Goal: Task Accomplishment & Management: Use online tool/utility

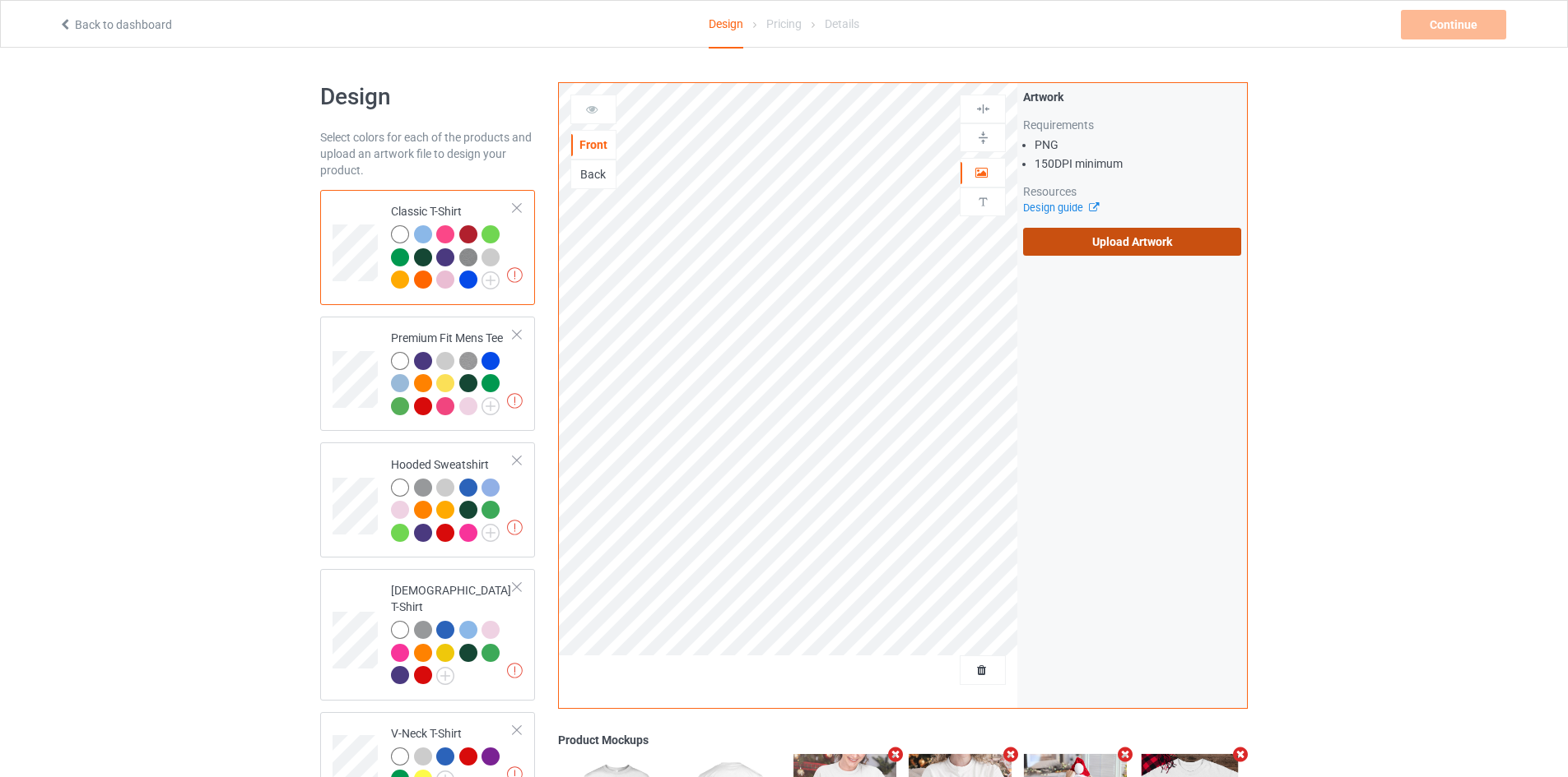
click at [1109, 234] on label "Upload Artwork" at bounding box center [1131, 242] width 218 height 28
click at [0, 0] on input "Upload Artwork" at bounding box center [0, 0] width 0 height 0
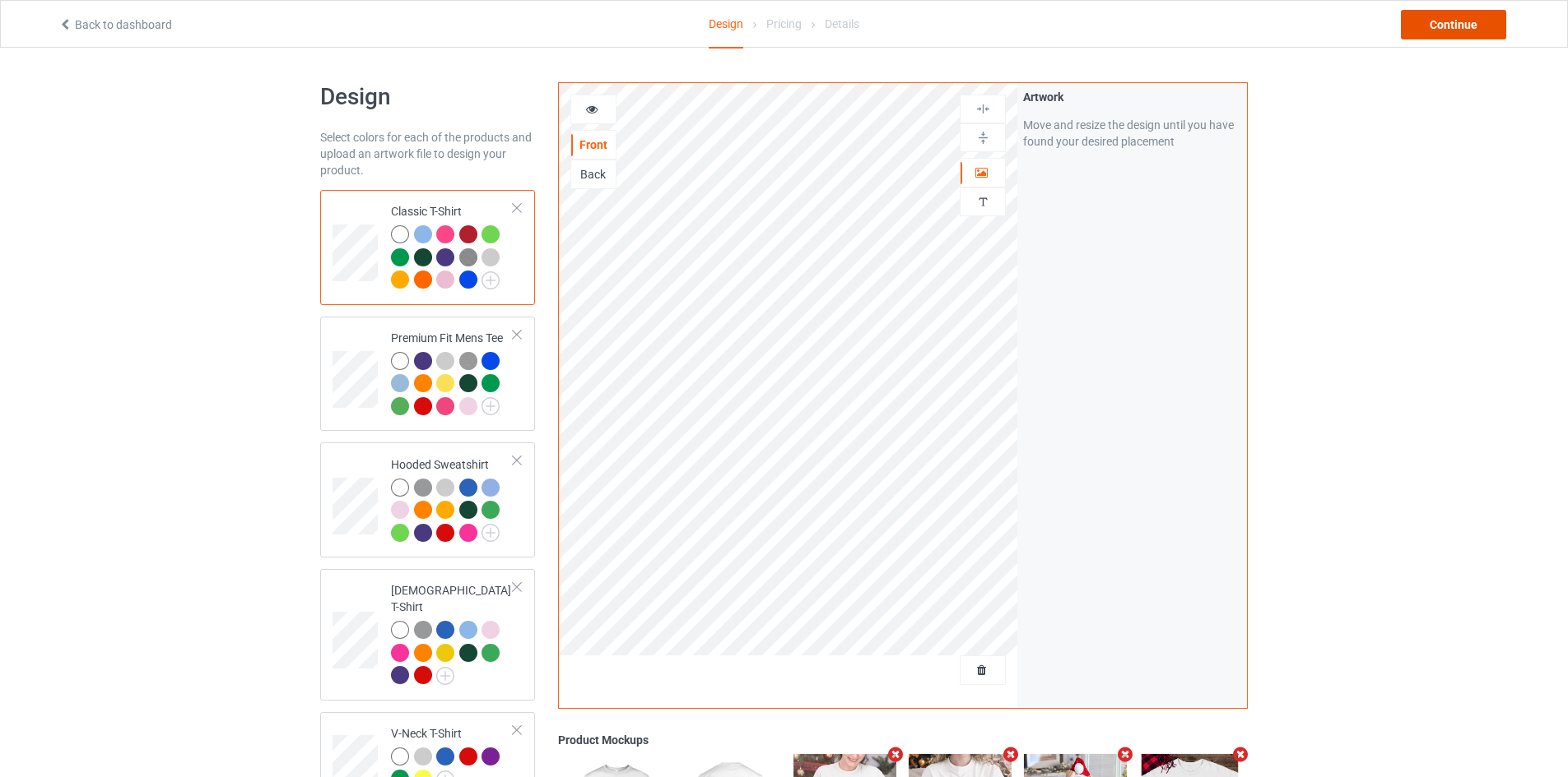
click at [1431, 22] on div "Continue" at bounding box center [1453, 24] width 105 height 30
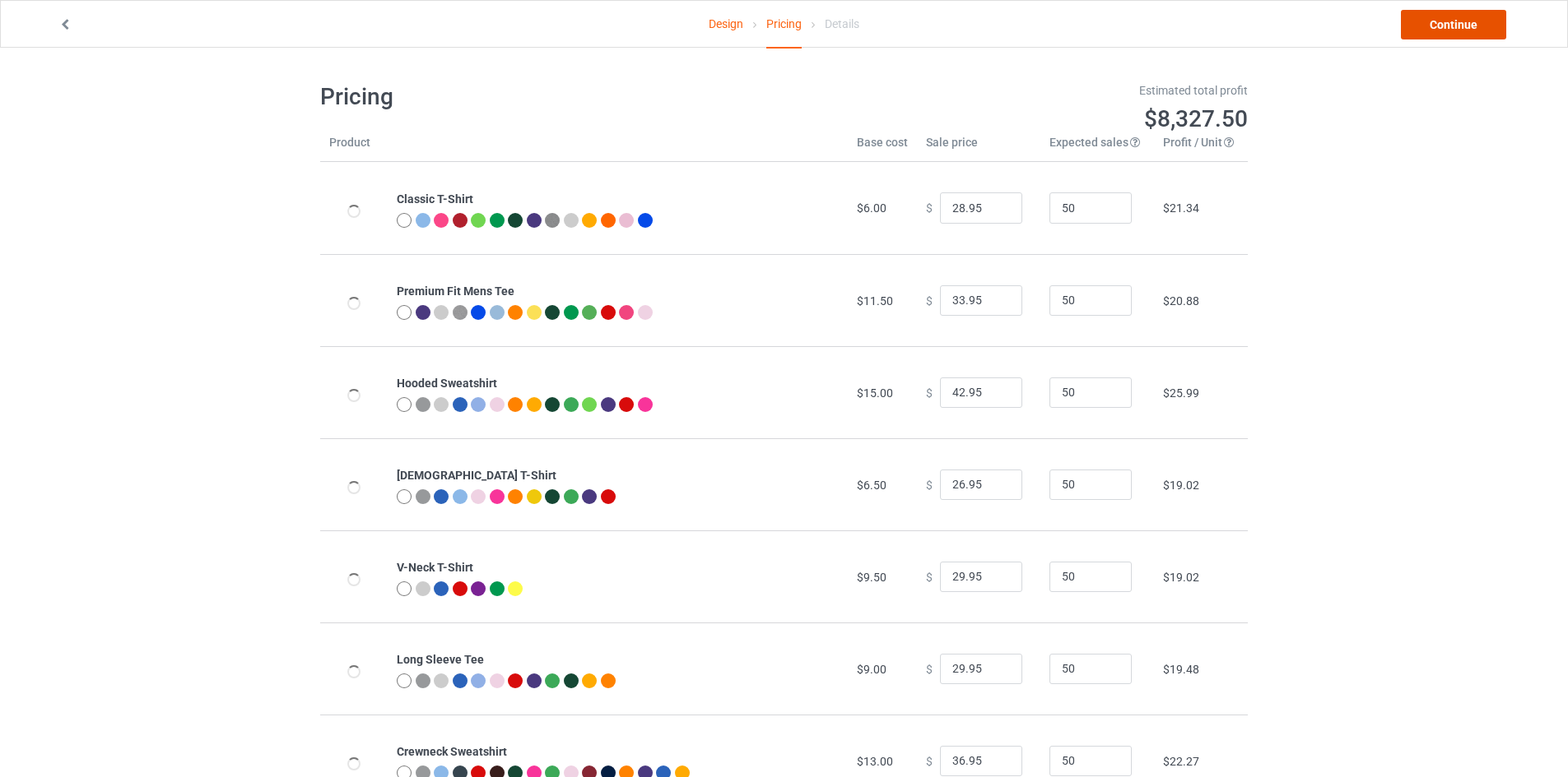
click at [1432, 22] on link "Continue" at bounding box center [1453, 24] width 105 height 30
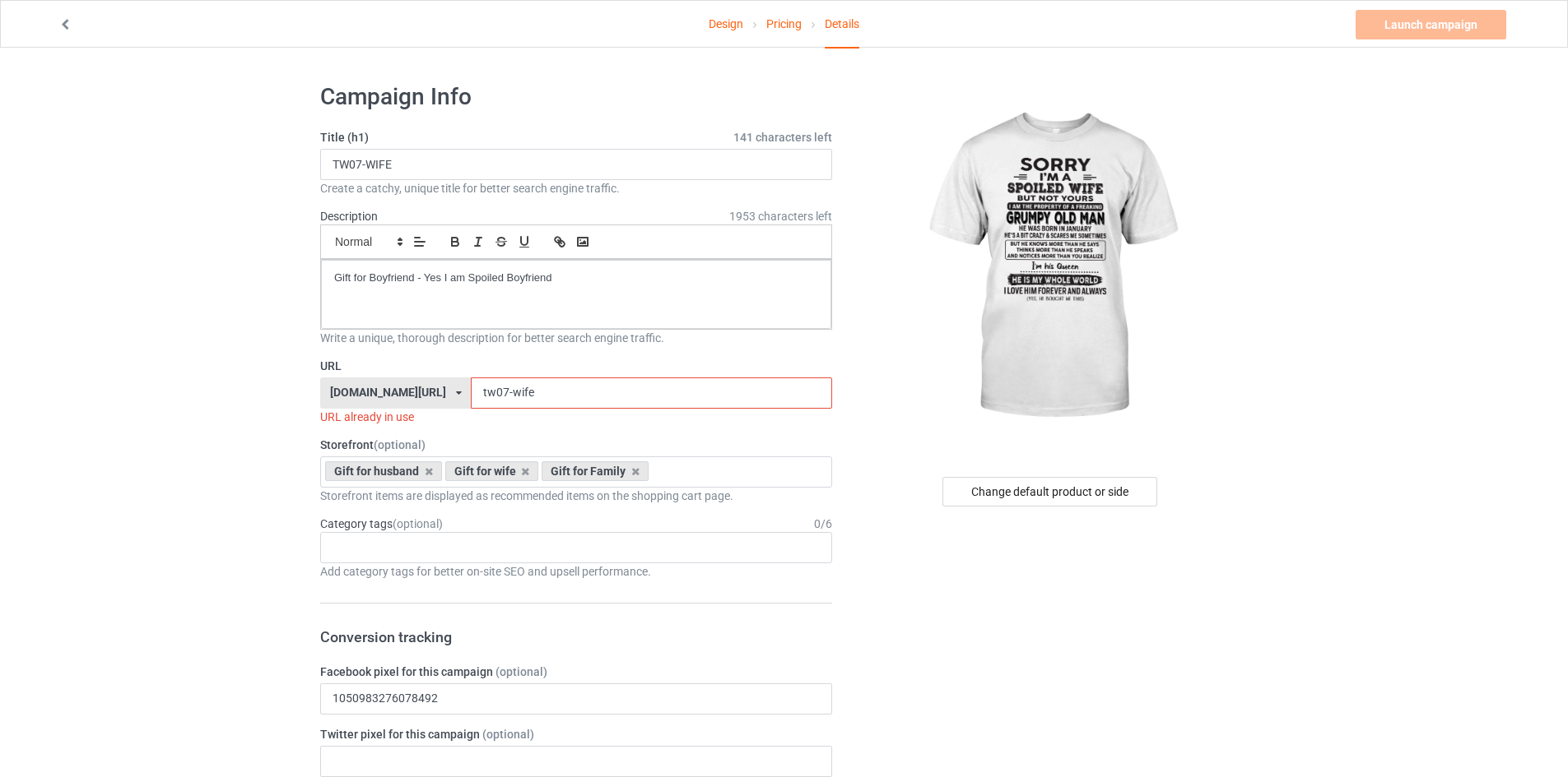
click at [520, 396] on input "tw07-wife" at bounding box center [651, 393] width 360 height 31
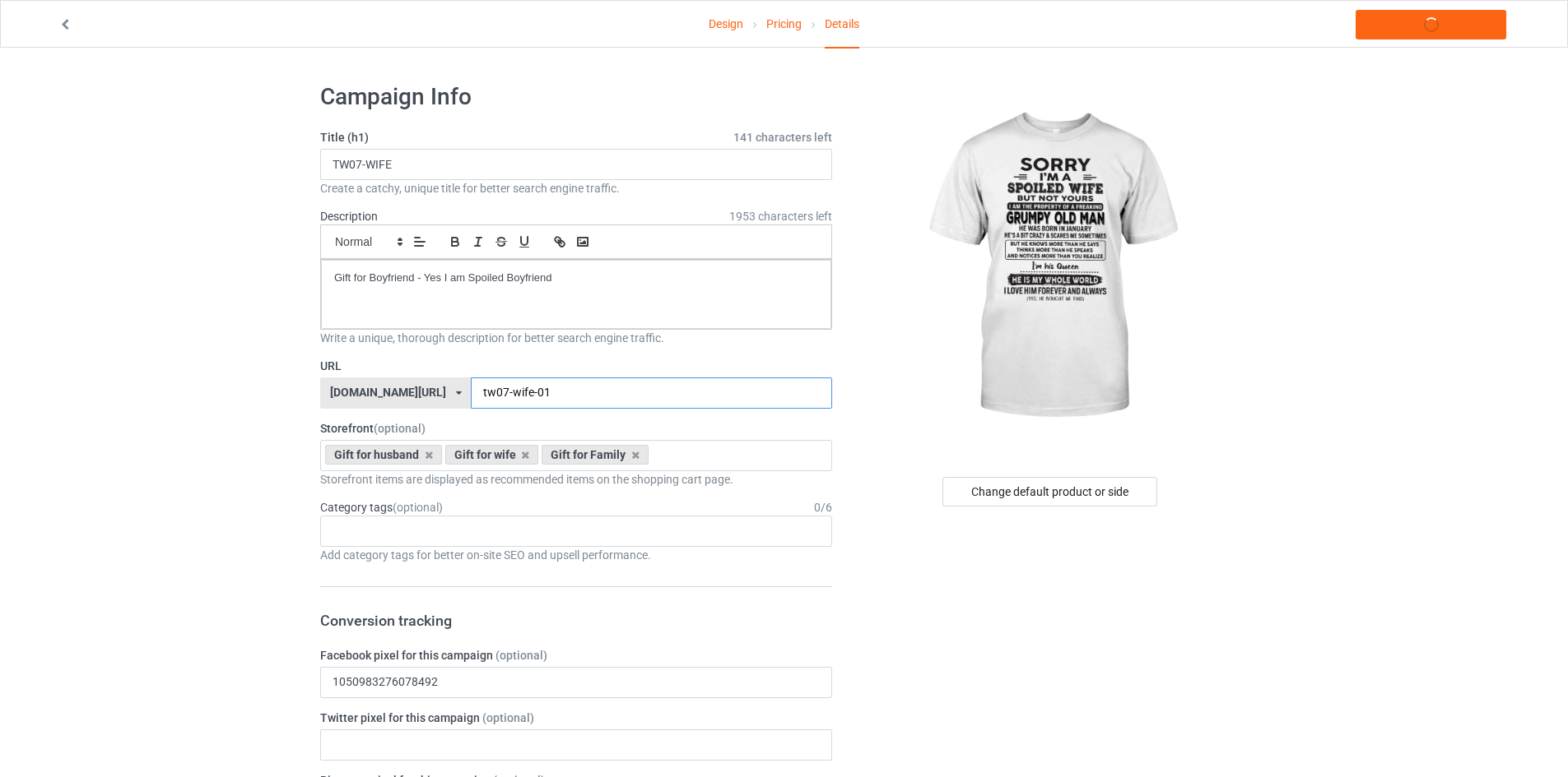
type input "tw07-wife-01"
click at [521, 395] on input "tw07-wife-01" at bounding box center [651, 393] width 360 height 31
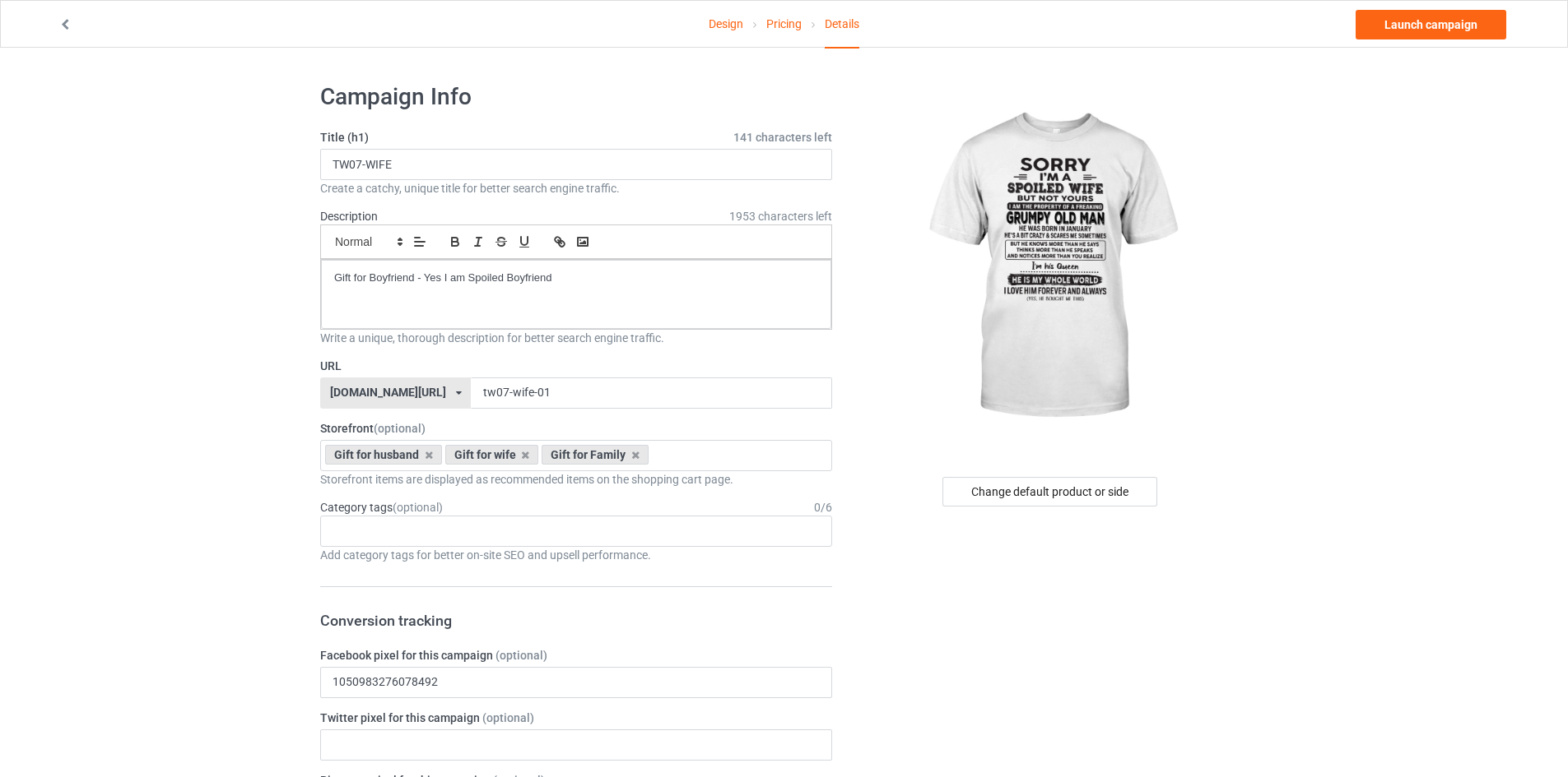
click at [1441, 22] on link "Launch campaign" at bounding box center [1431, 24] width 150 height 30
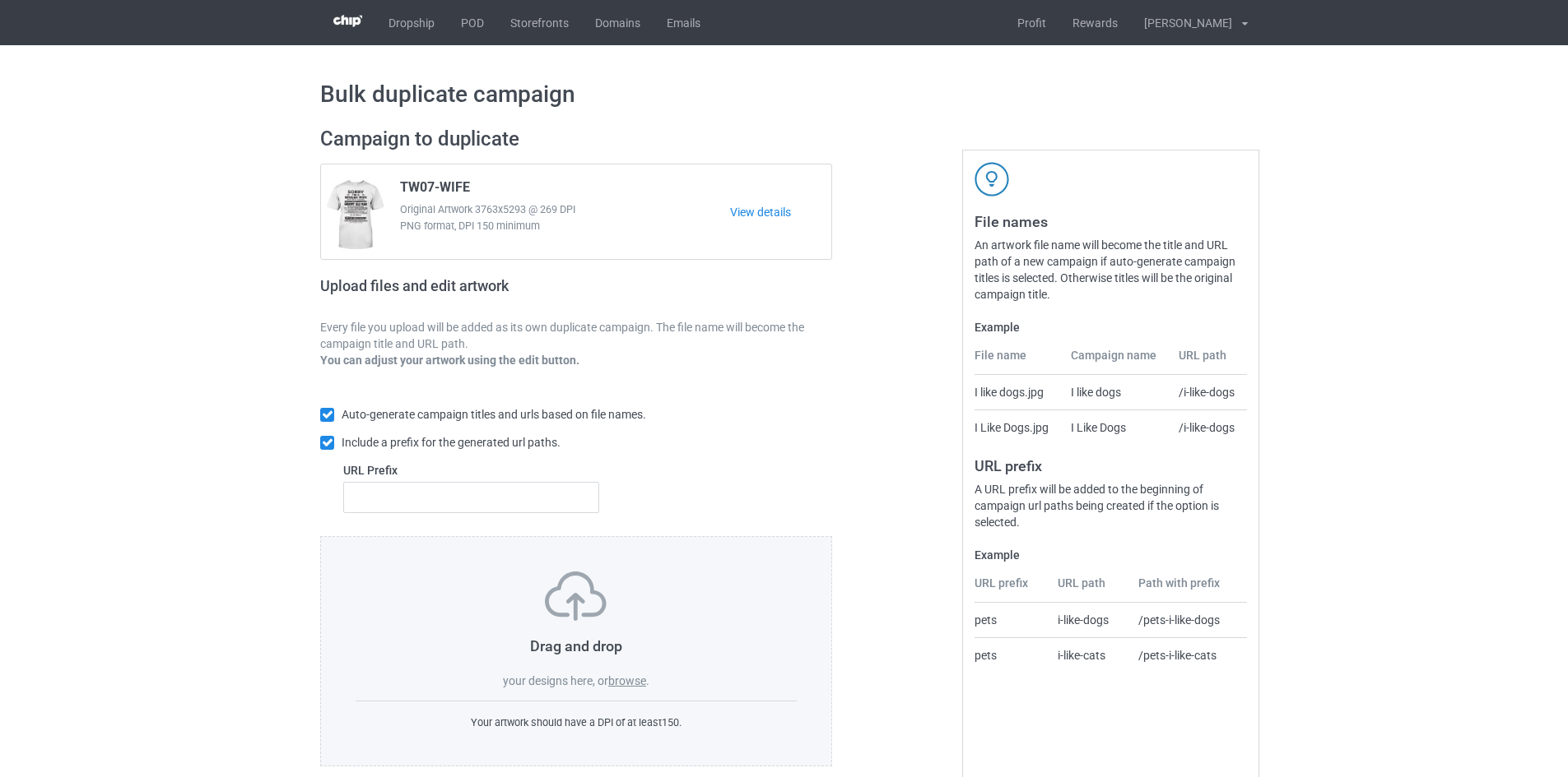
scroll to position [24, 0]
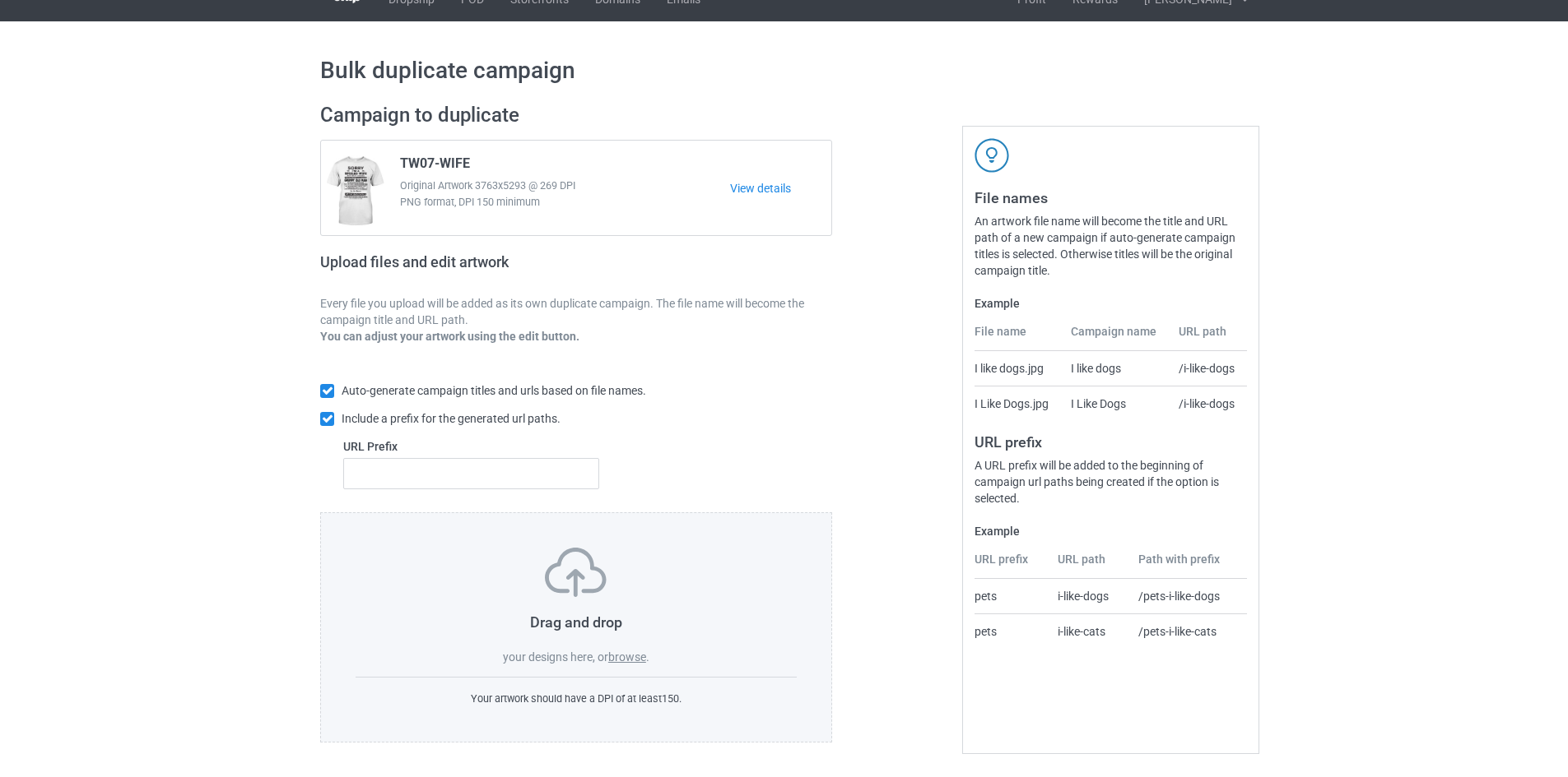
click at [626, 660] on label "browse" at bounding box center [627, 657] width 38 height 13
click at [0, 0] on input "browse" at bounding box center [0, 0] width 0 height 0
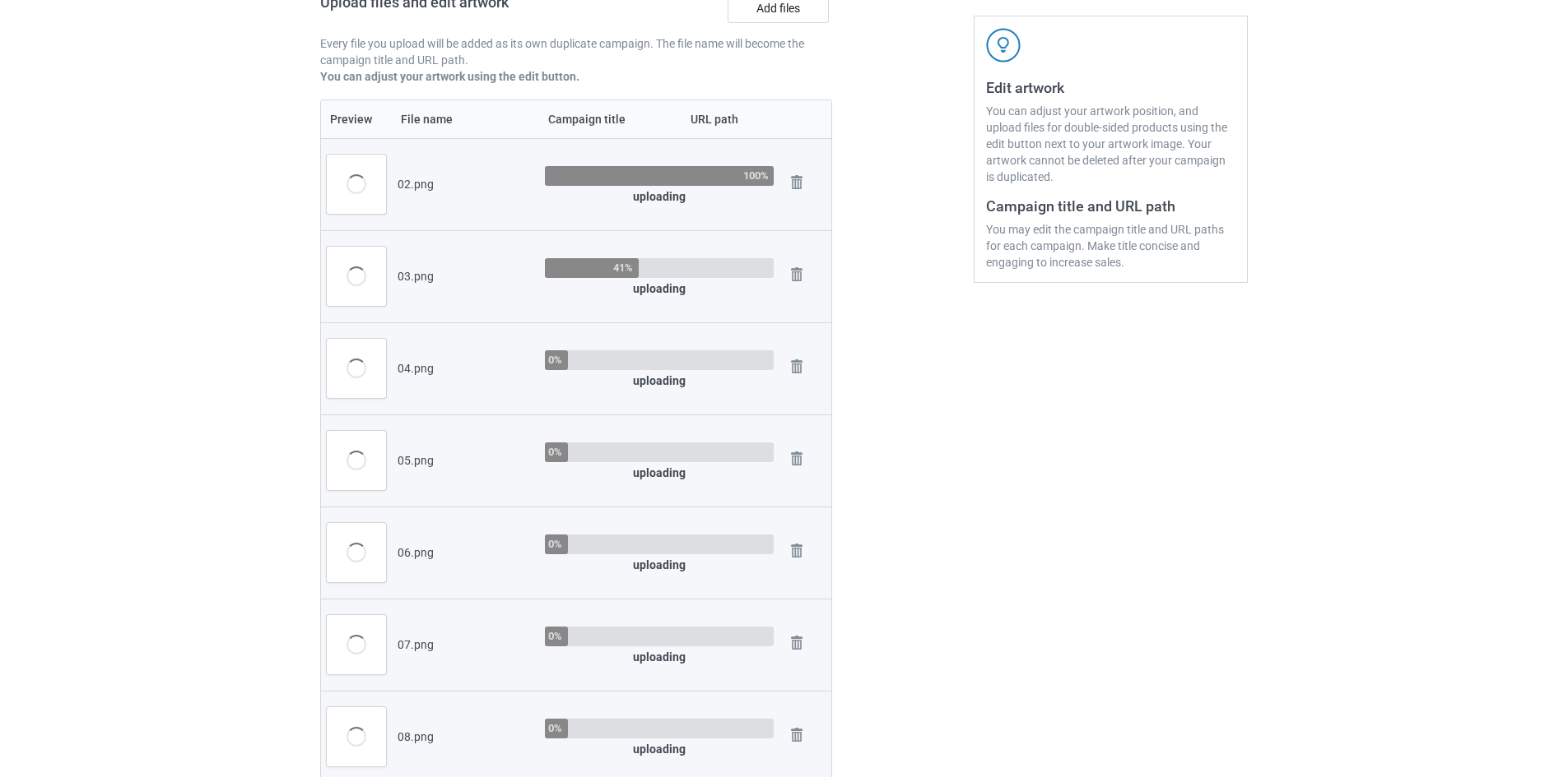
scroll to position [271, 0]
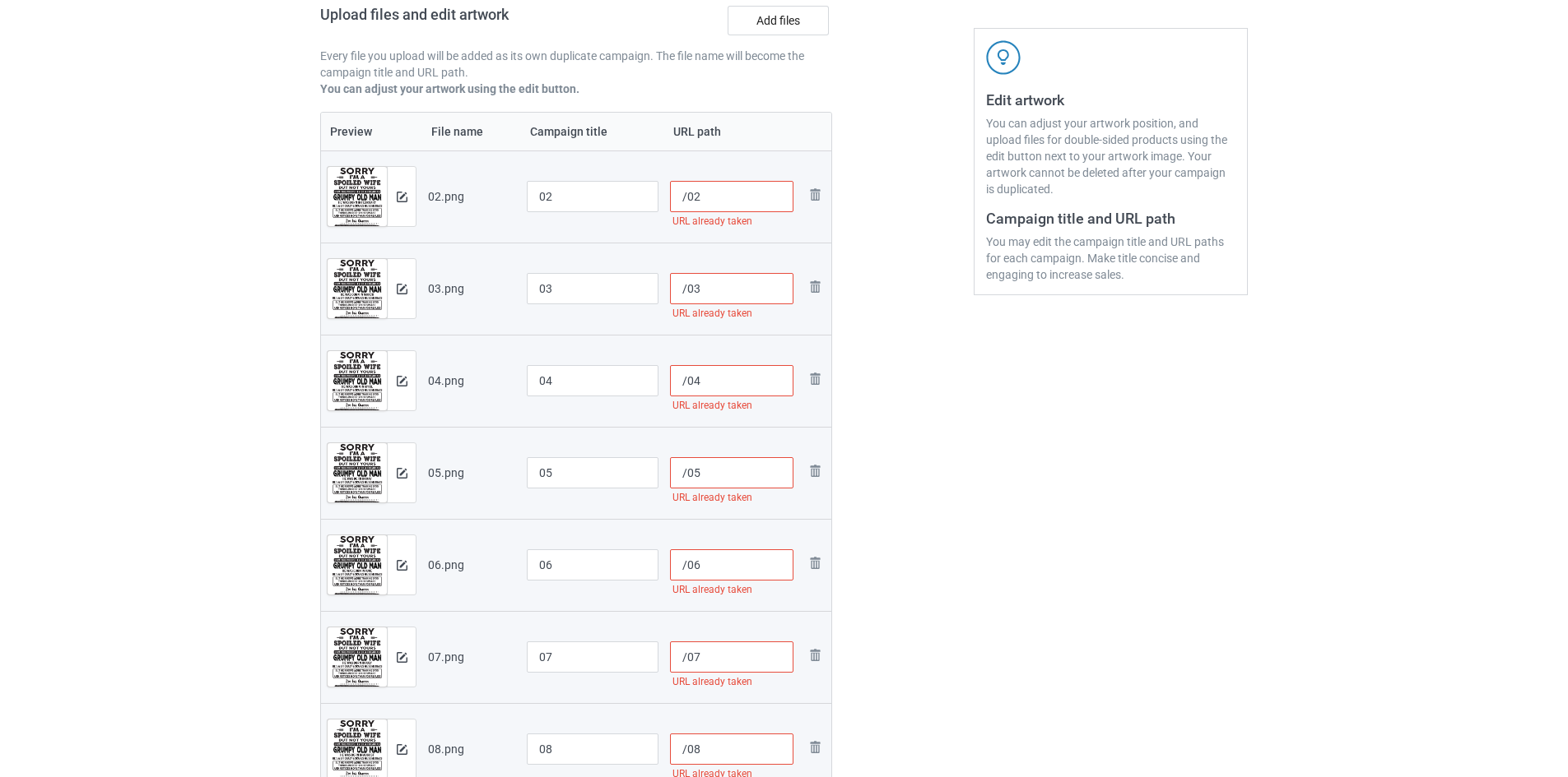
click at [686, 198] on input "/02" at bounding box center [731, 196] width 124 height 31
paste input "tw07-wife-"
type input "/tw07-wife-02"
click at [687, 287] on input "/03" at bounding box center [731, 289] width 124 height 31
paste input "tw07-wife-"
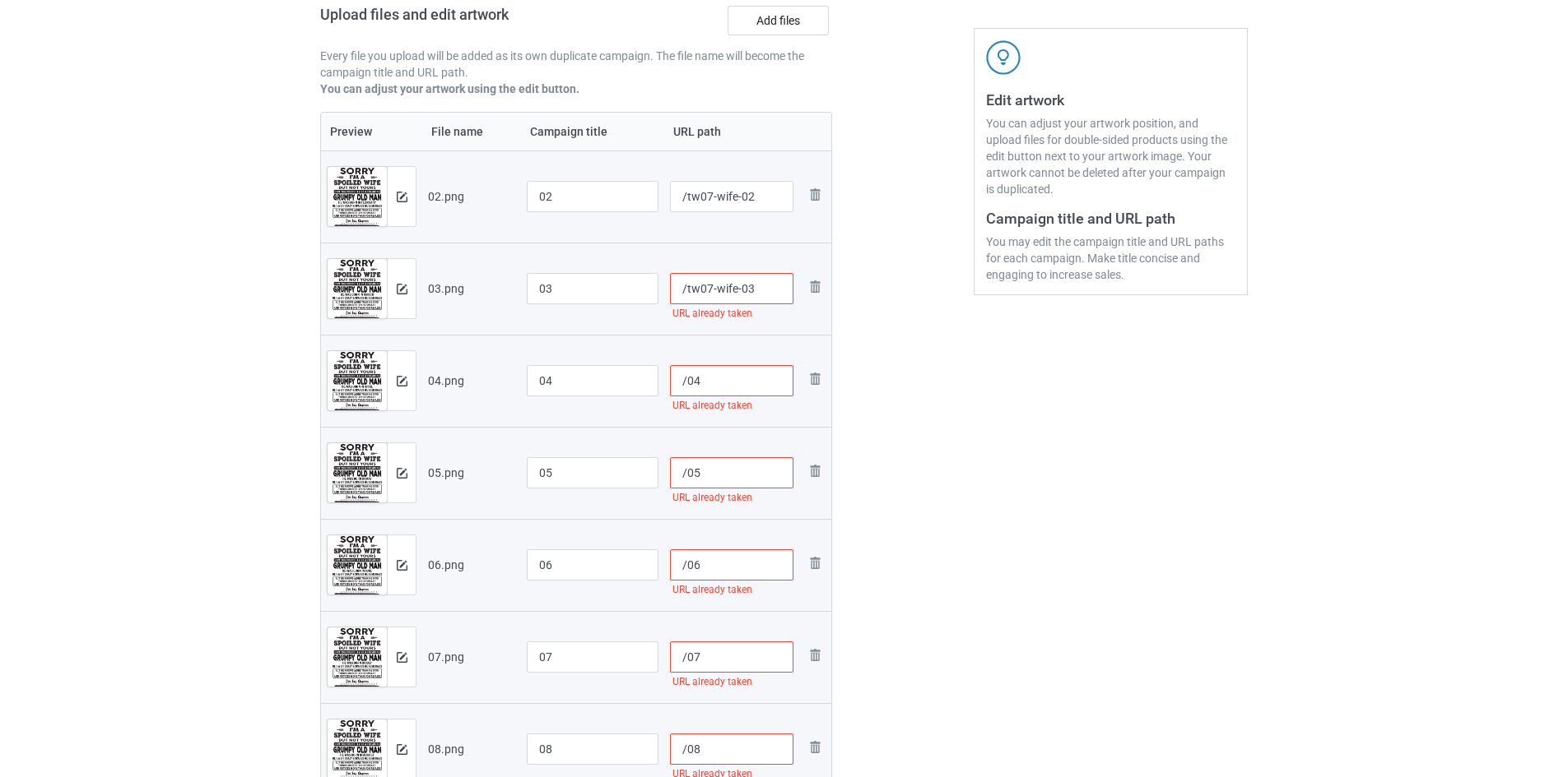
scroll to position [354, 0]
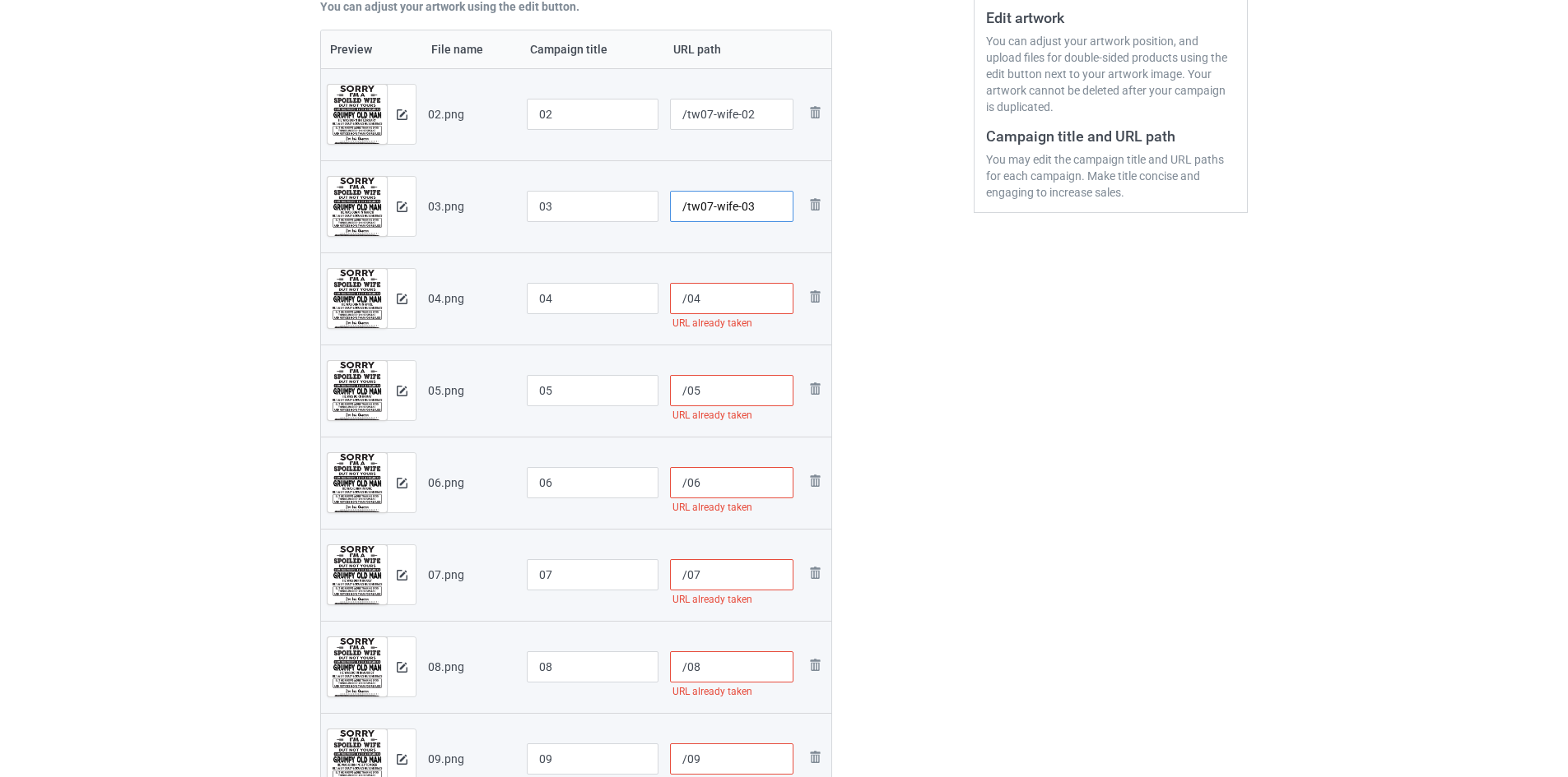
type input "/tw07-wife-03"
click at [687, 298] on input "/04" at bounding box center [731, 299] width 124 height 31
paste input "tw07-wife-"
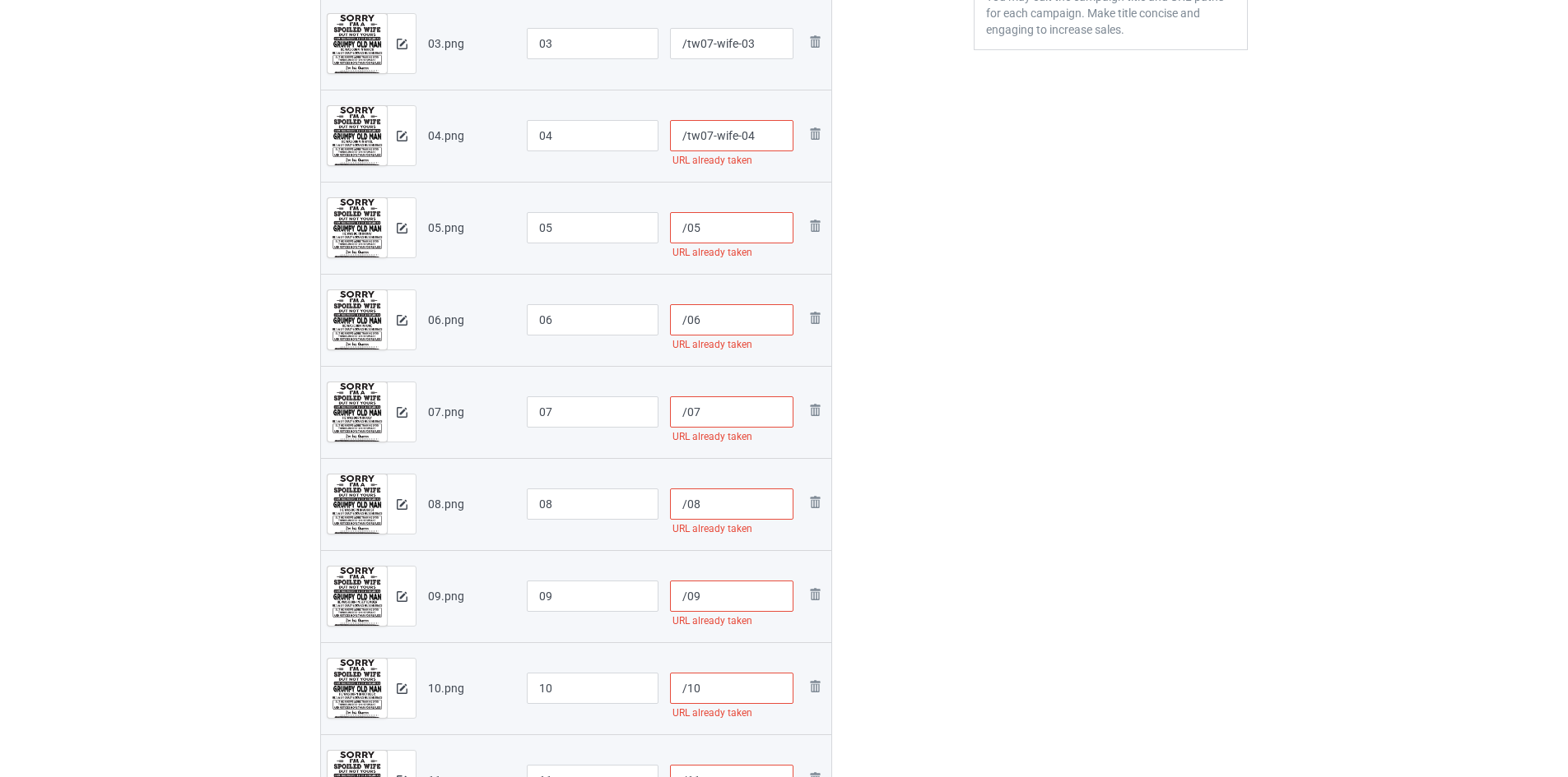
scroll to position [518, 0]
type input "/tw07-wife-04"
click at [688, 227] on input "/05" at bounding box center [731, 226] width 124 height 31
paste input "tw07-wife-"
type input "/tw07-wife-05"
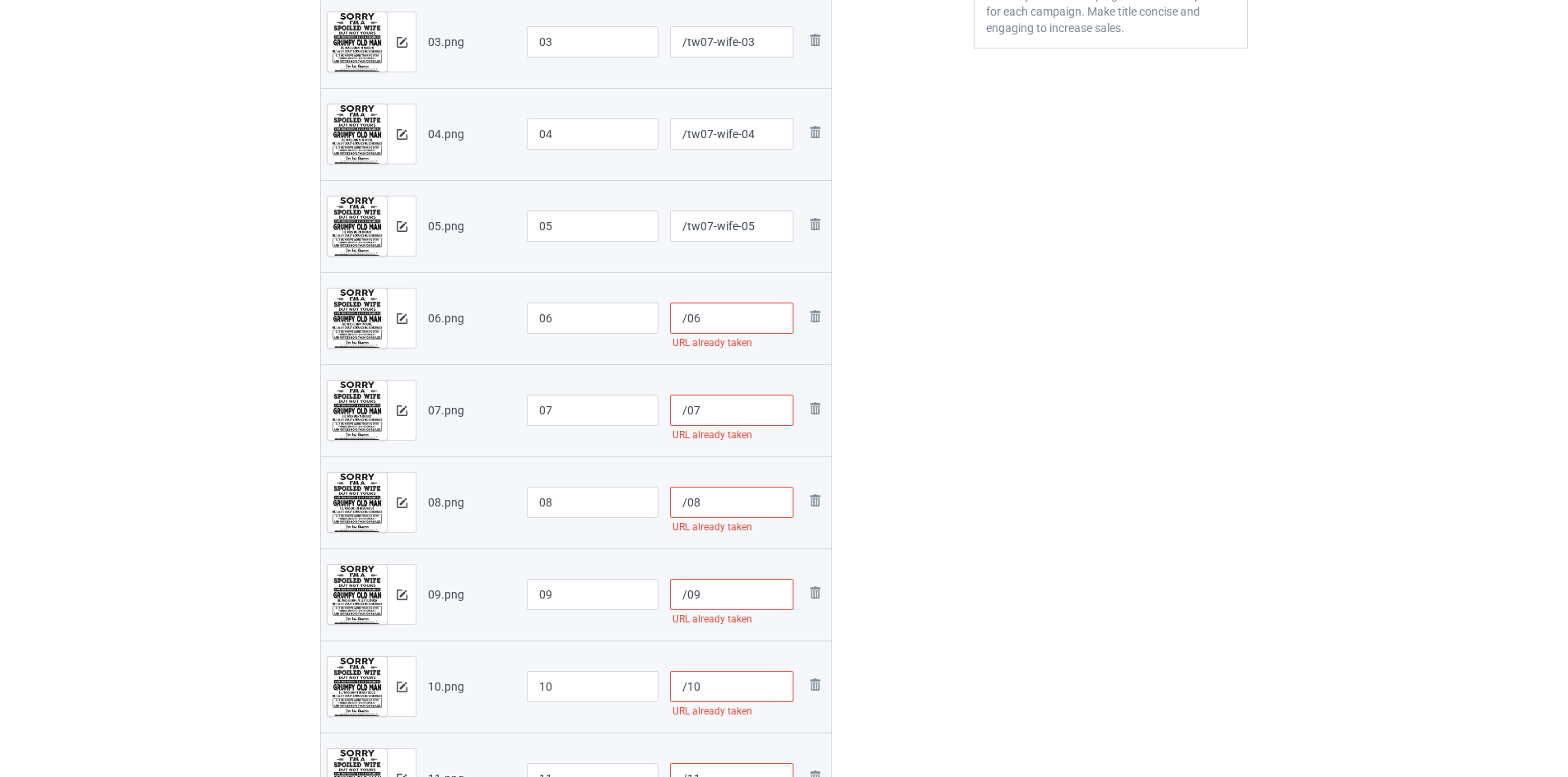
click at [687, 321] on input "/06" at bounding box center [731, 318] width 124 height 31
paste input "tw07-wife-"
type input "/tw07-wife-06"
click at [685, 405] on input "/07" at bounding box center [731, 410] width 124 height 31
paste input "tw07-wife-"
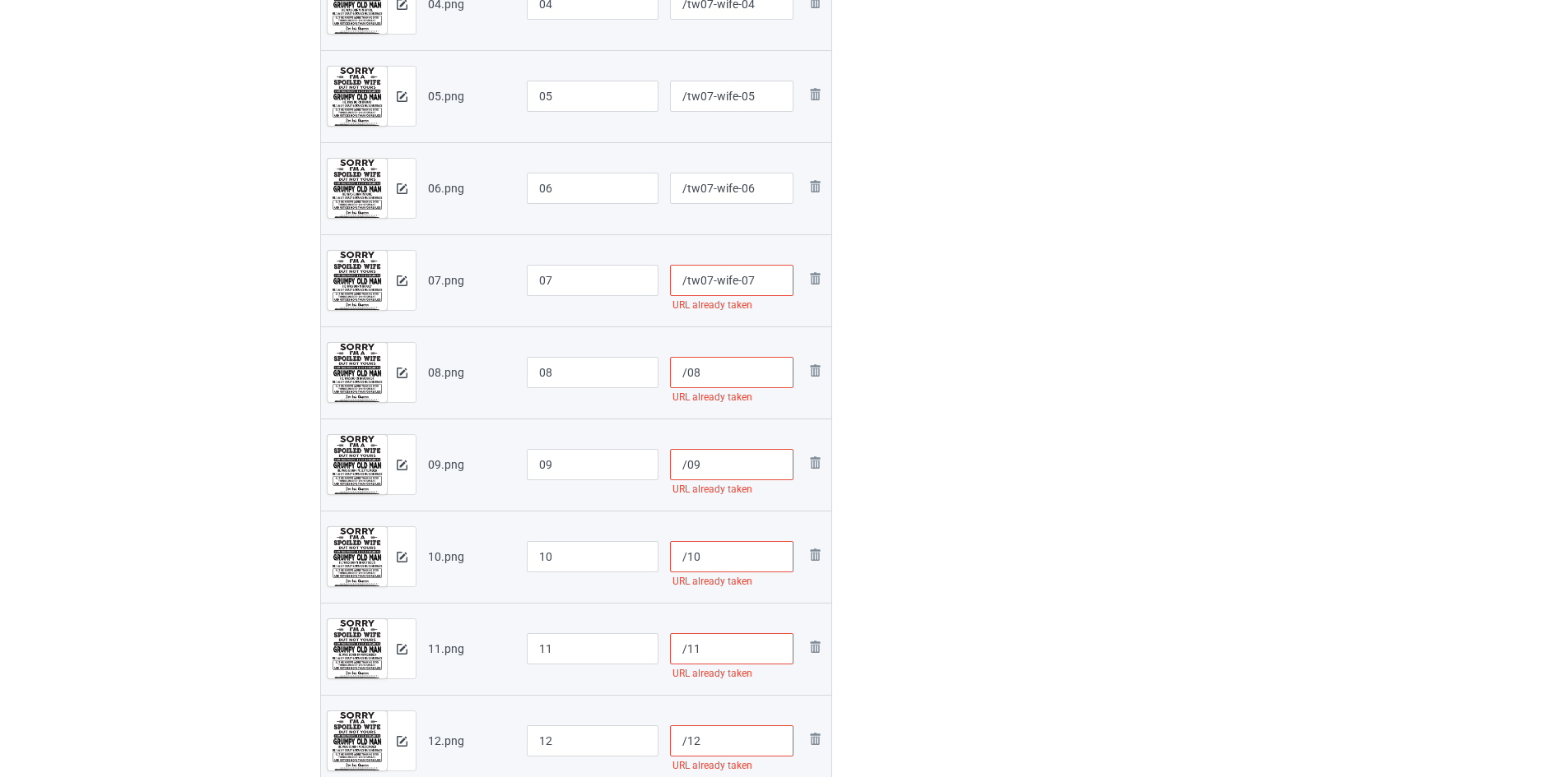
scroll to position [682, 0]
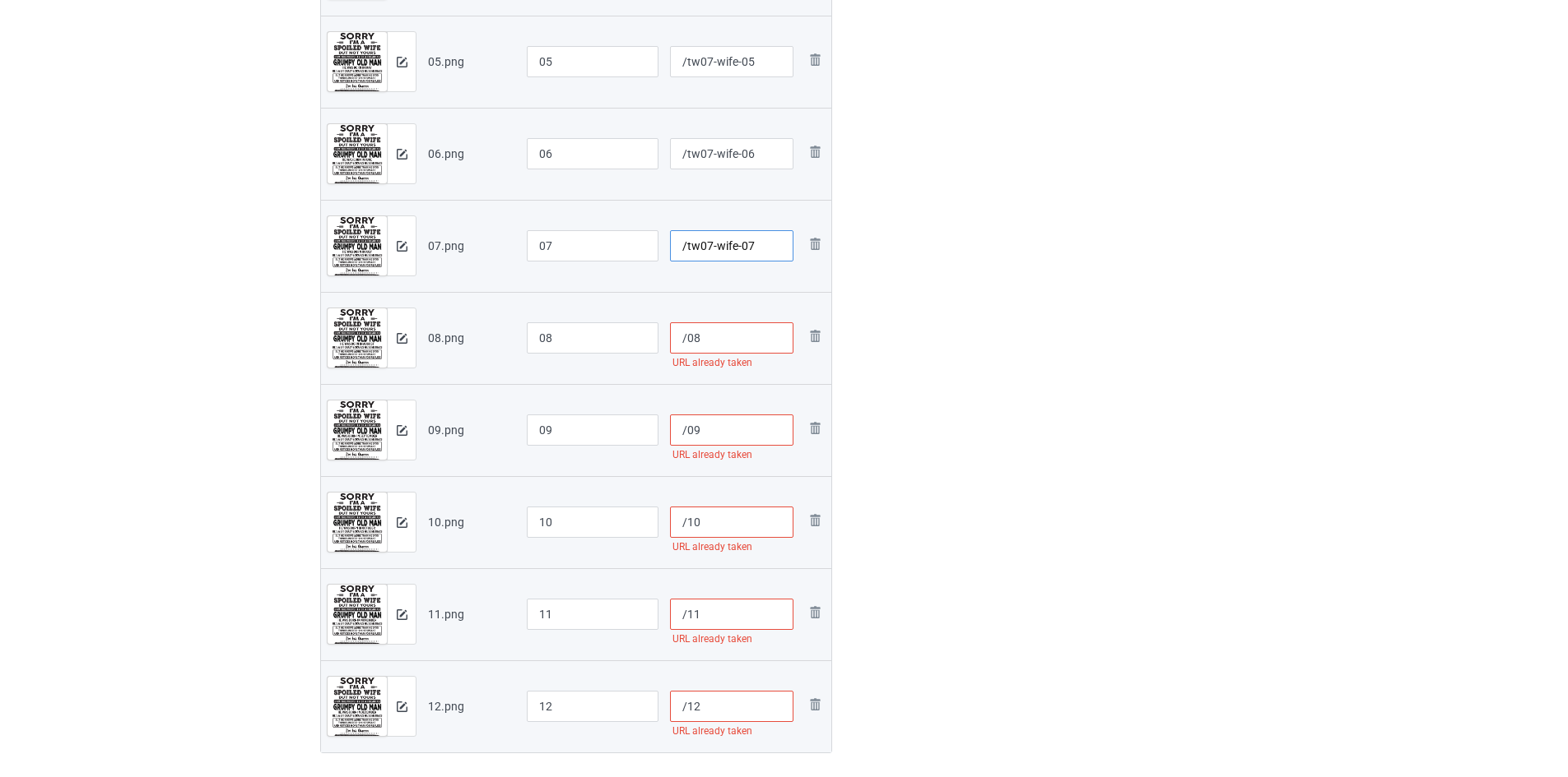
type input "/tw07-wife-07"
click at [685, 331] on input "/08" at bounding box center [731, 338] width 124 height 31
paste input "tw07-wife-"
type input "/tw07-wife-08"
click at [686, 428] on input "/09" at bounding box center [731, 430] width 124 height 31
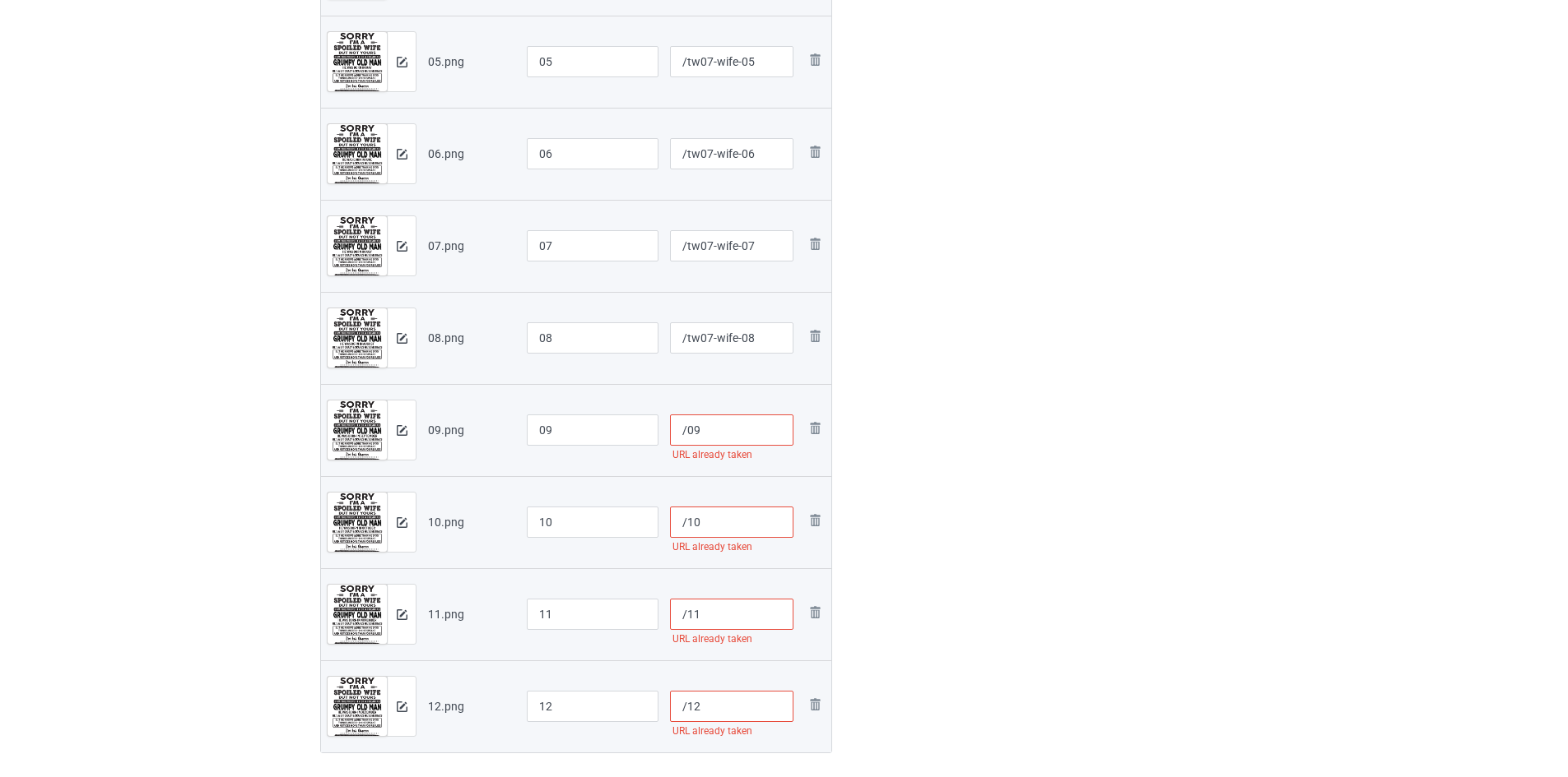
paste input "tw07-wife-"
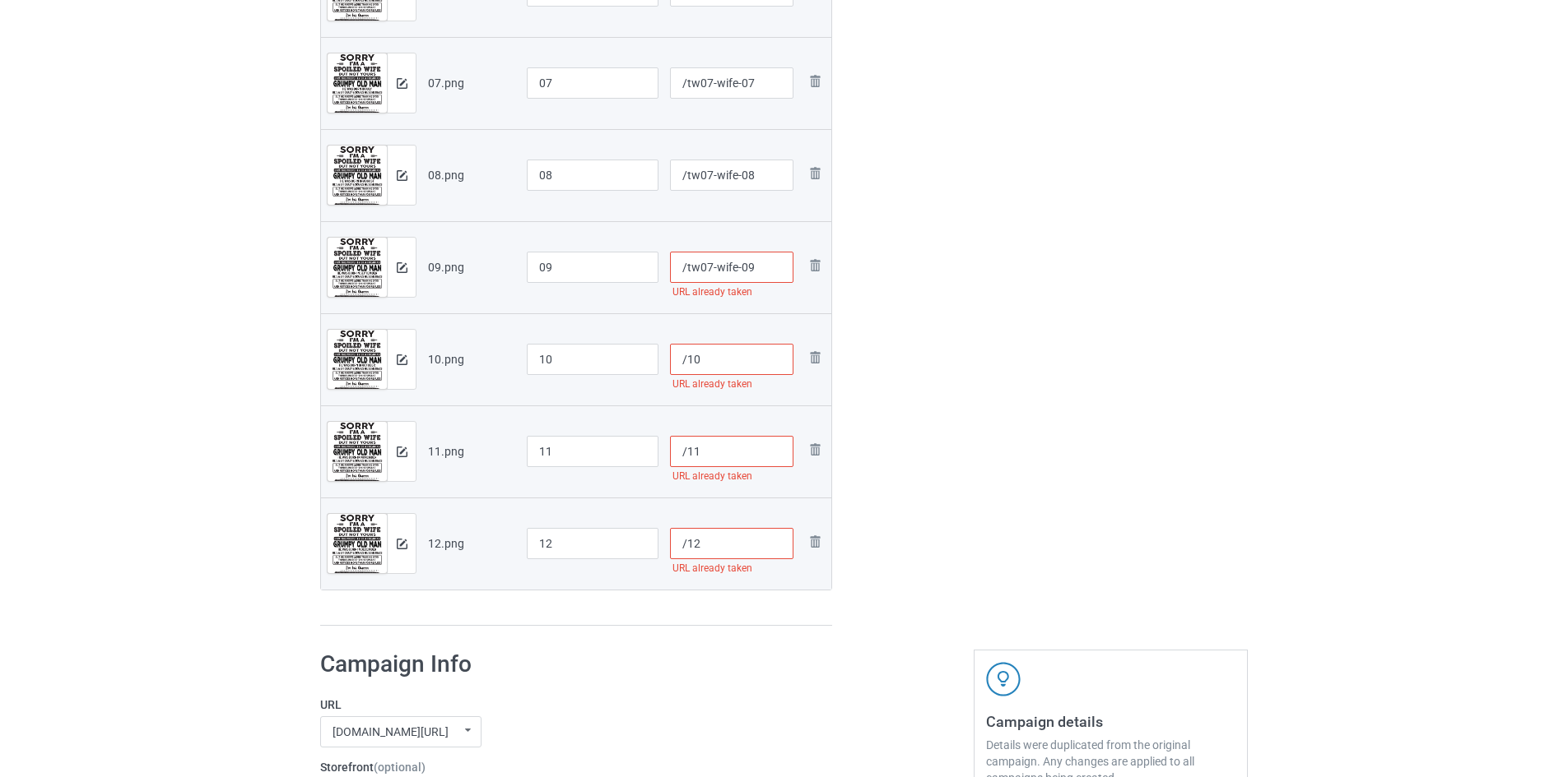
scroll to position [847, 0]
type input "/tw07-wife-09"
click at [684, 360] on input "/10" at bounding box center [731, 358] width 124 height 31
paste input "tw07-wife-"
type input "/tw07-wife-10"
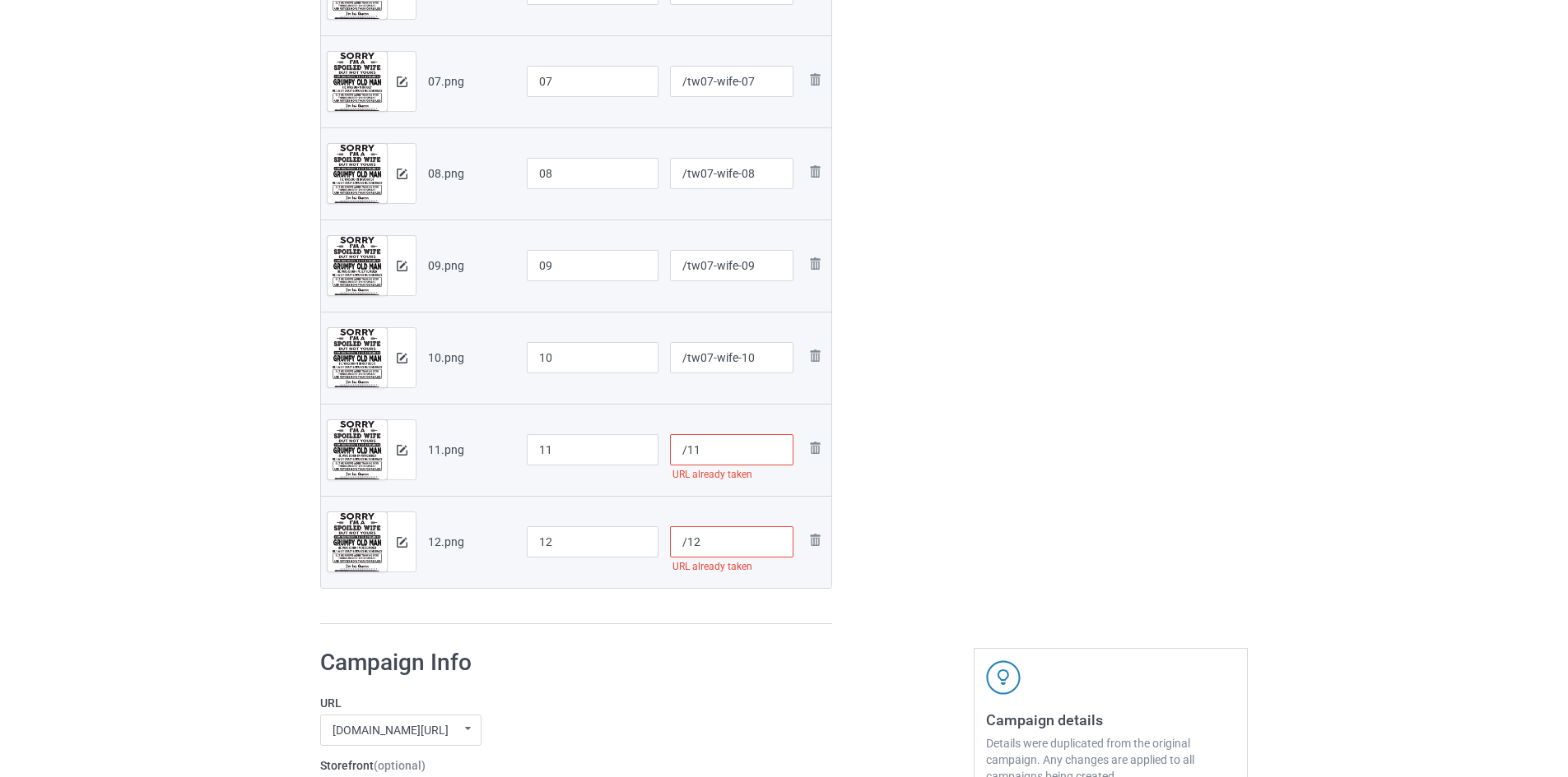
click at [684, 455] on input "/11" at bounding box center [731, 450] width 124 height 31
paste input "tw07-wife-"
type input "/tw07-wife-11"
click at [689, 540] on input "/12" at bounding box center [731, 542] width 124 height 31
paste input "tw07-wife-"
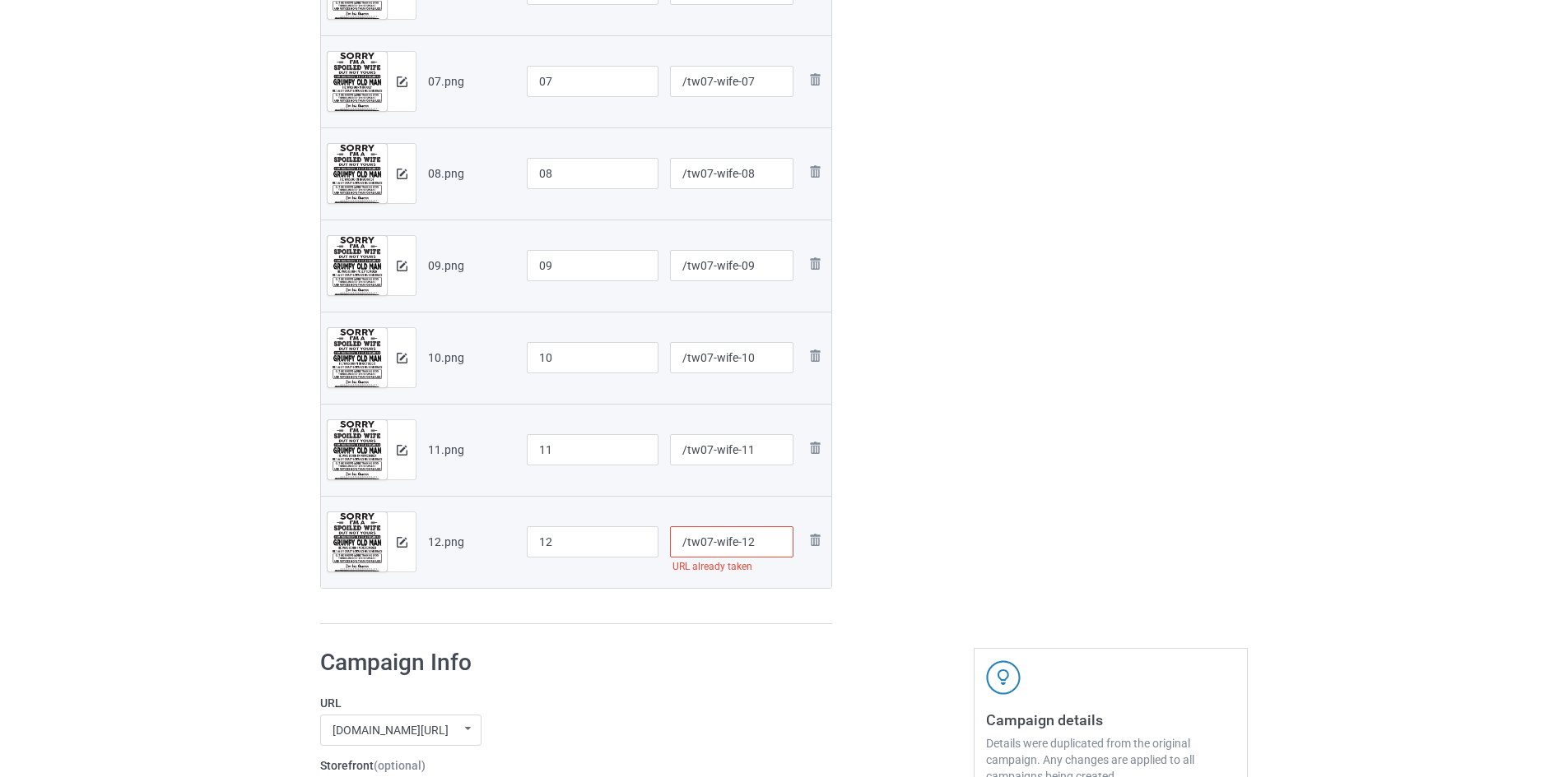
type input "/tw07-wife-12"
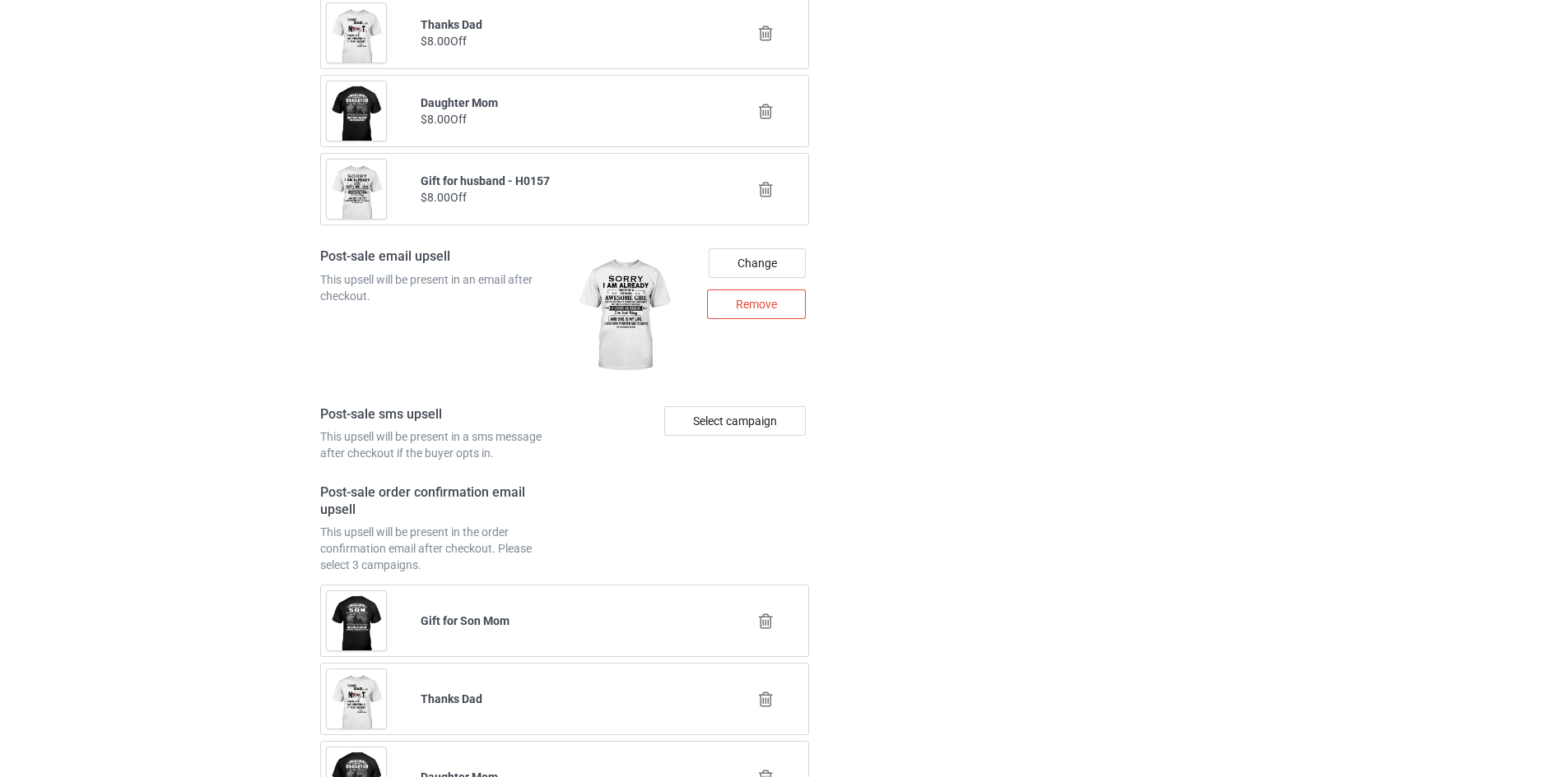
scroll to position [3118, 0]
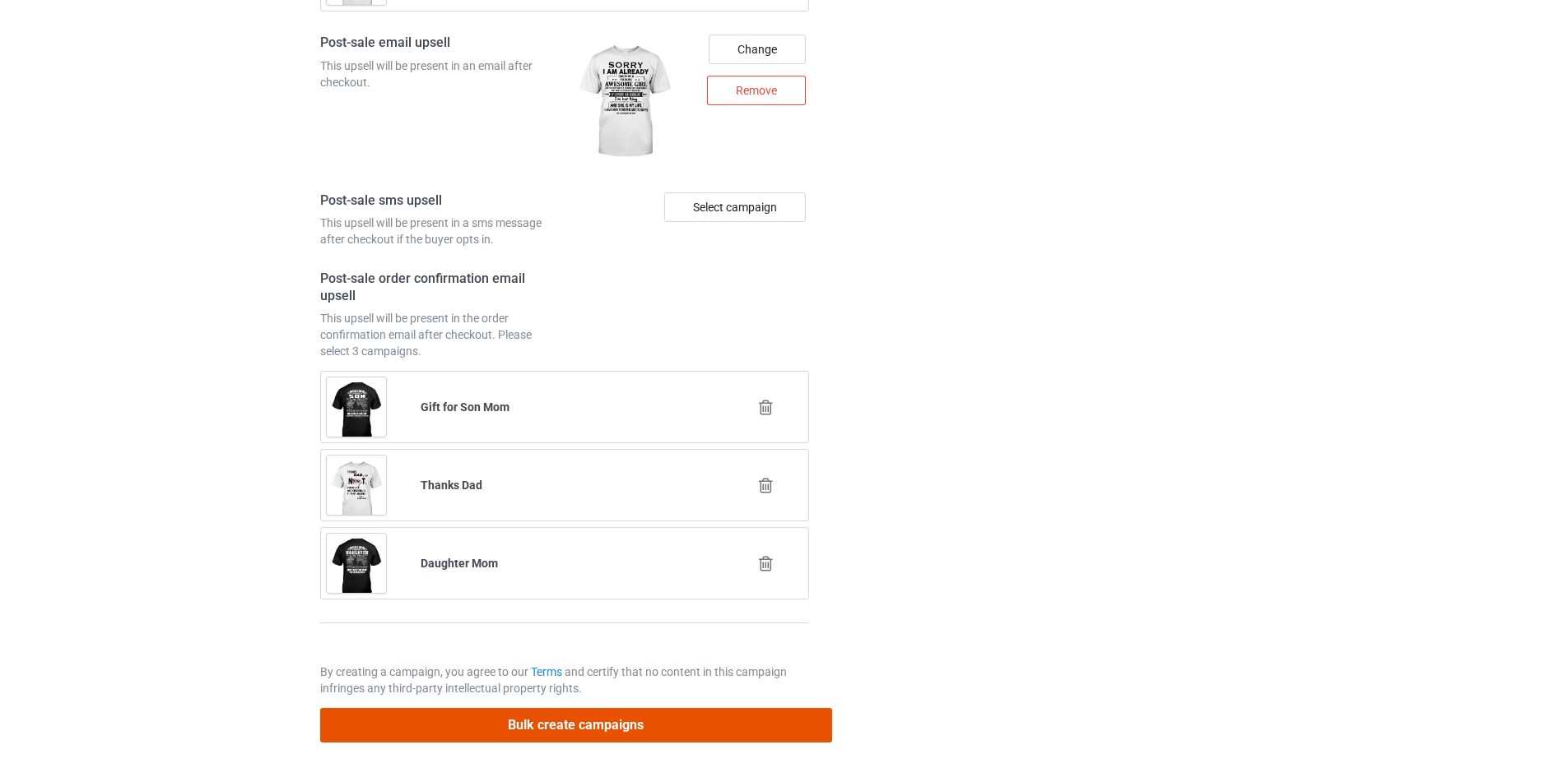
click at [704, 732] on button "Bulk create campaigns" at bounding box center [576, 725] width 512 height 34
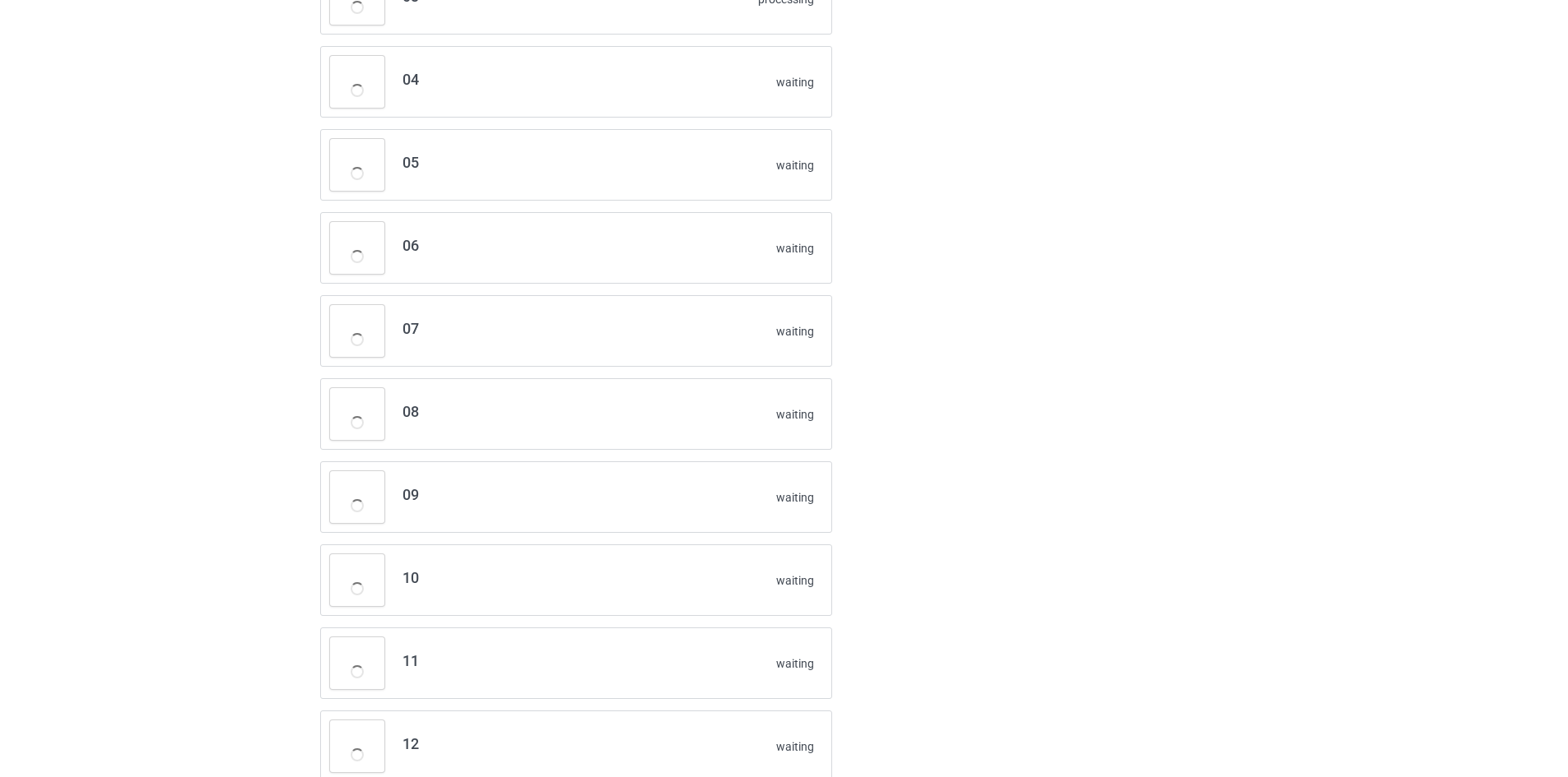
scroll to position [276, 0]
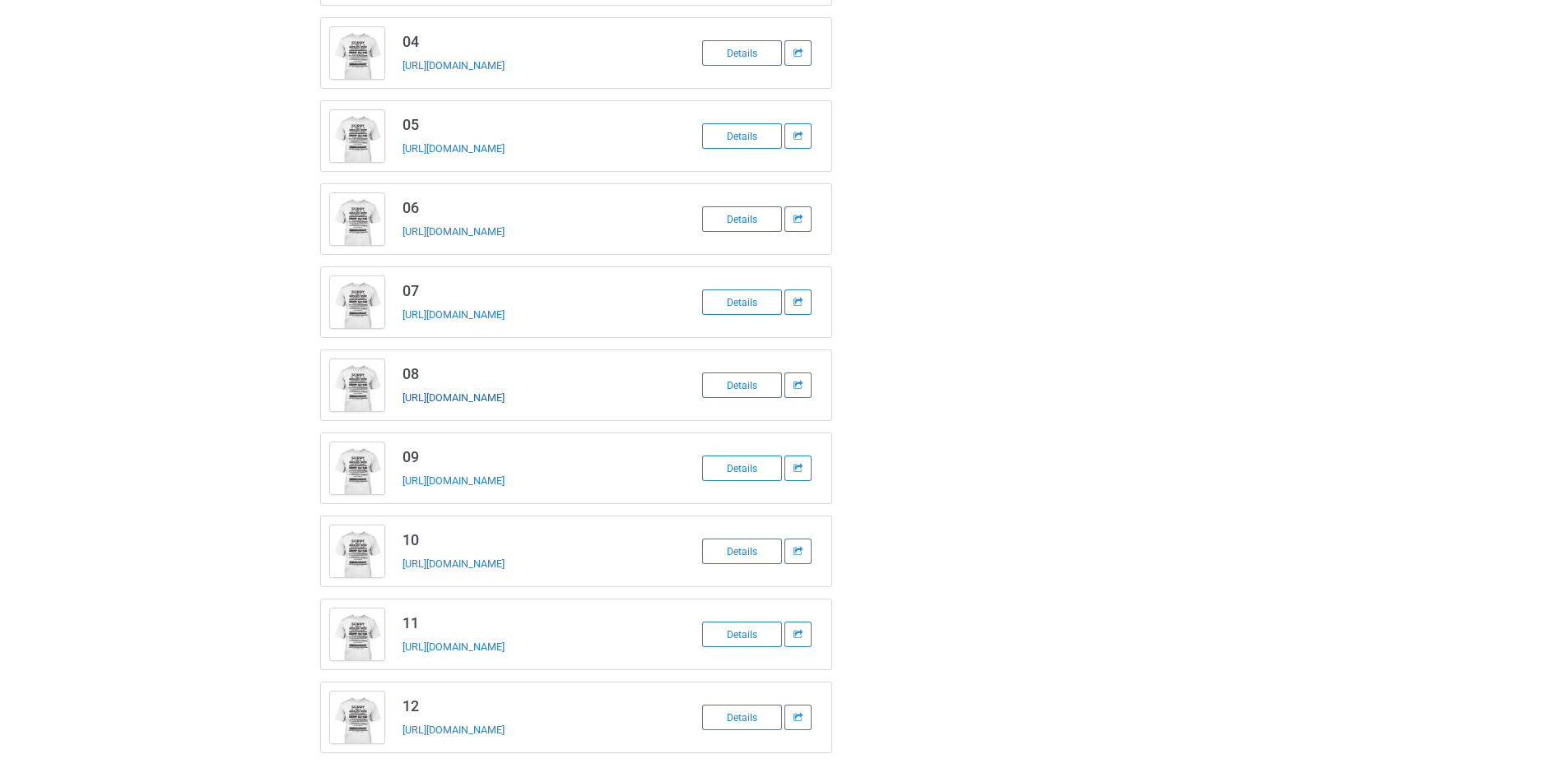
click at [463, 402] on link "https://www.ts-family.com/tw07-wife-08" at bounding box center [453, 397] width 102 height 12
